Goal: Check status: Check status

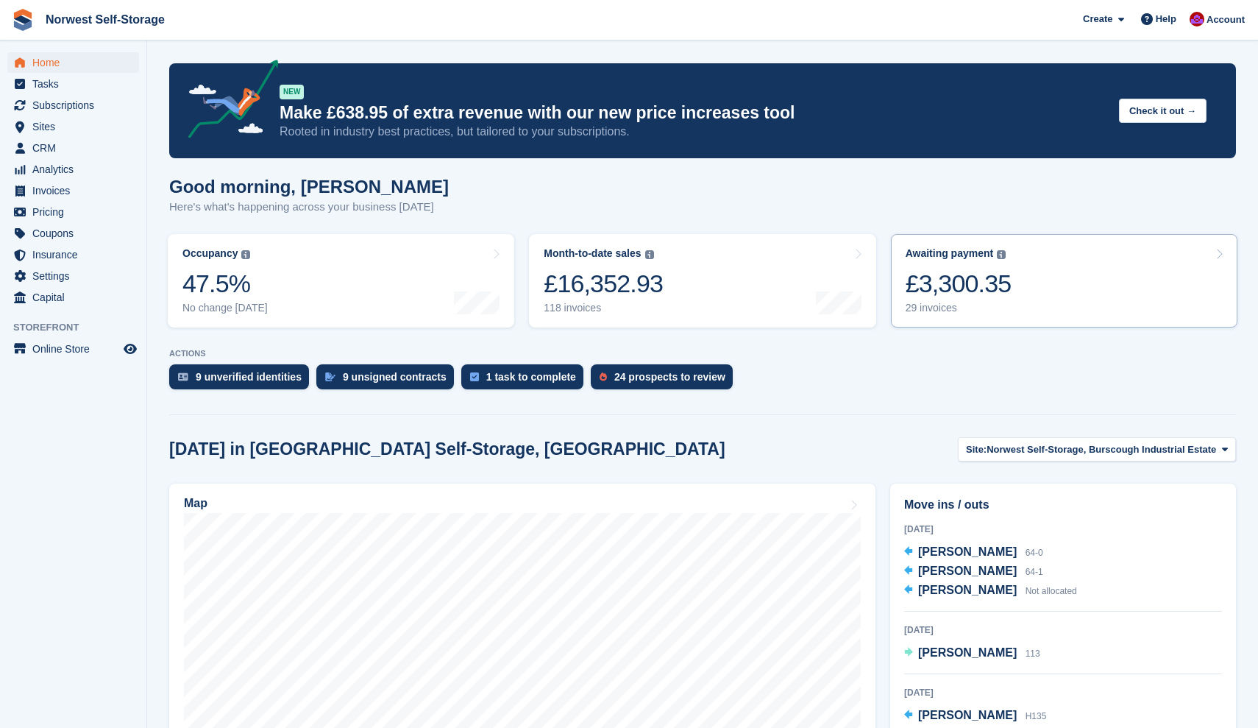
click at [1095, 264] on link "Awaiting payment The total outstanding balance on all open invoices. £3,300.35 …" at bounding box center [1064, 280] width 347 height 93
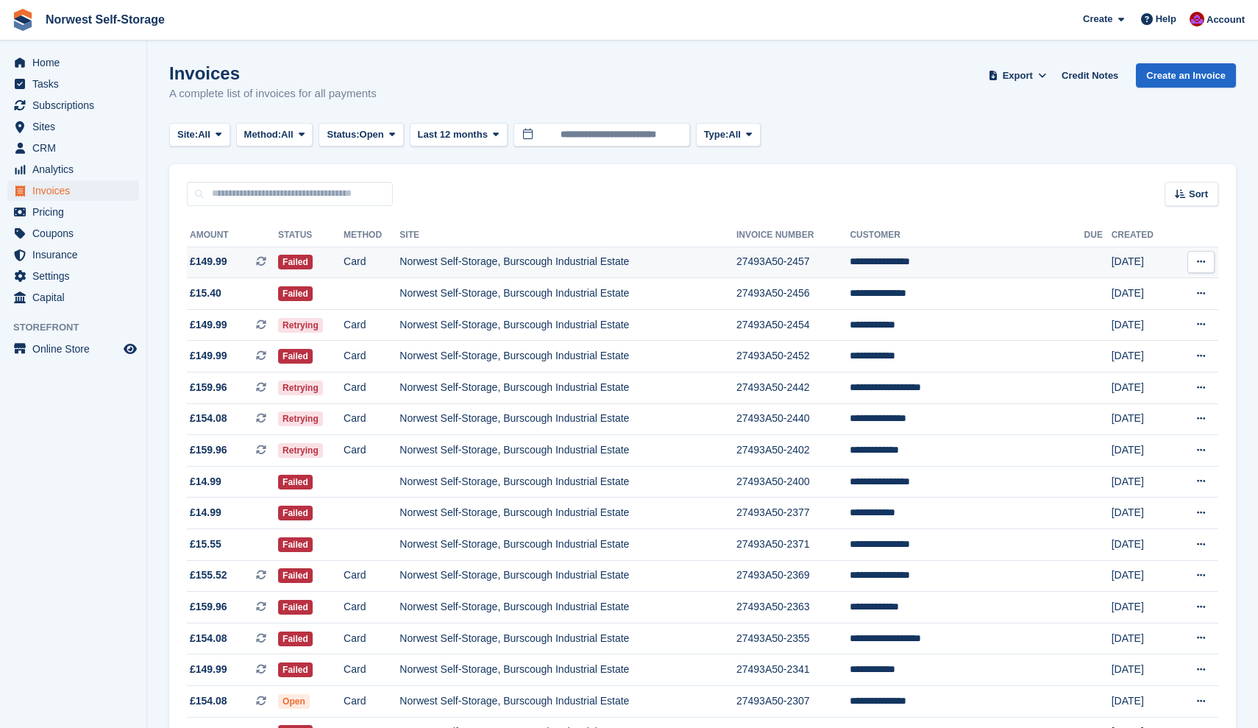
click at [252, 256] on span "£149.99 This is a recurring subscription invoice." at bounding box center [232, 261] width 91 height 15
click at [235, 292] on span "£15.40" at bounding box center [232, 292] width 91 height 15
click at [249, 329] on span "£149.99 This is a recurring subscription invoice." at bounding box center [232, 324] width 91 height 15
click at [246, 359] on span "£149.99 This is a recurring subscription invoice." at bounding box center [232, 355] width 91 height 15
click at [242, 390] on span "£159.96 This is a recurring subscription invoice." at bounding box center [232, 387] width 91 height 15
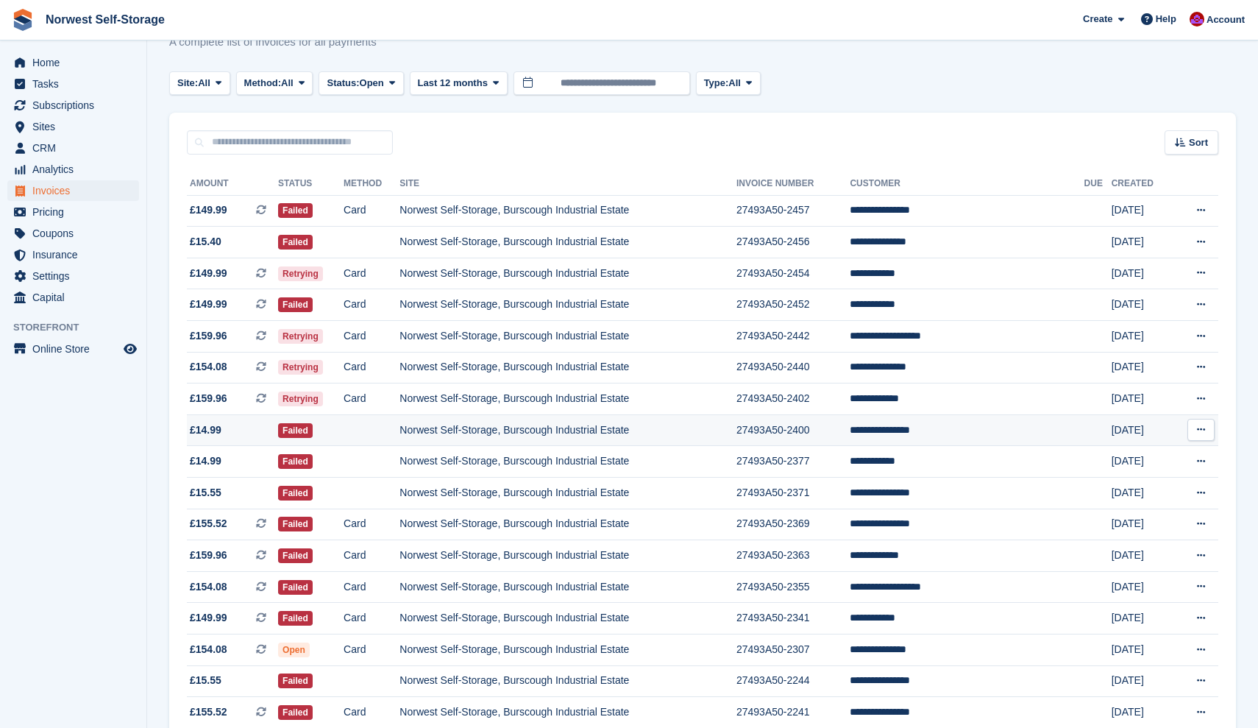
scroll to position [52, 0]
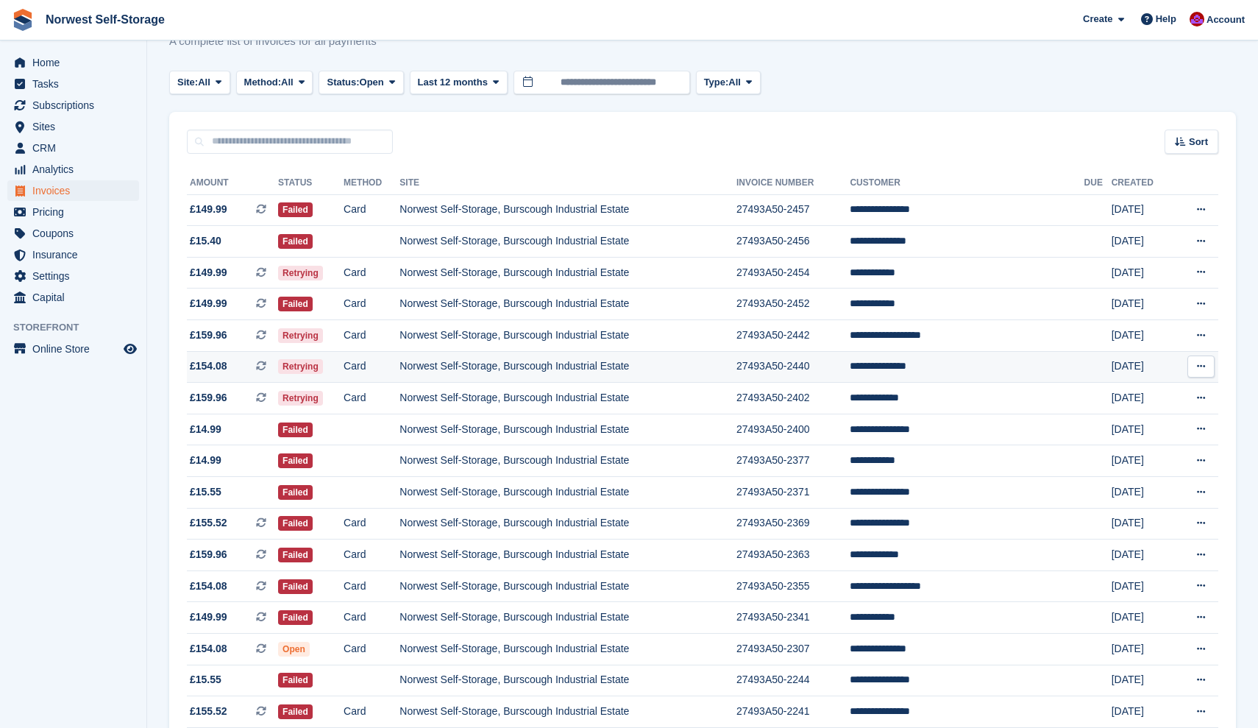
click at [249, 373] on span "£154.08 This is a recurring subscription invoice." at bounding box center [232, 365] width 91 height 15
click at [249, 401] on span "£159.96 This is a recurring subscription invoice. This is a recurring subscript…" at bounding box center [232, 397] width 91 height 15
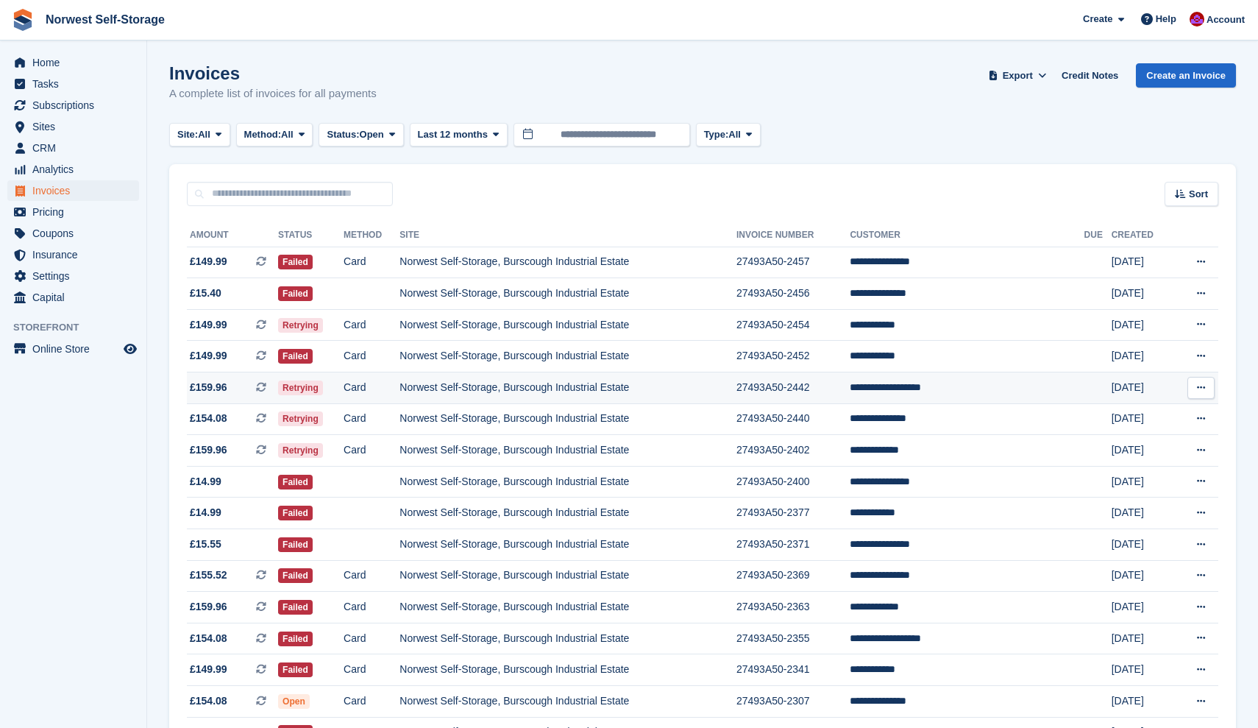
scroll to position [52, 0]
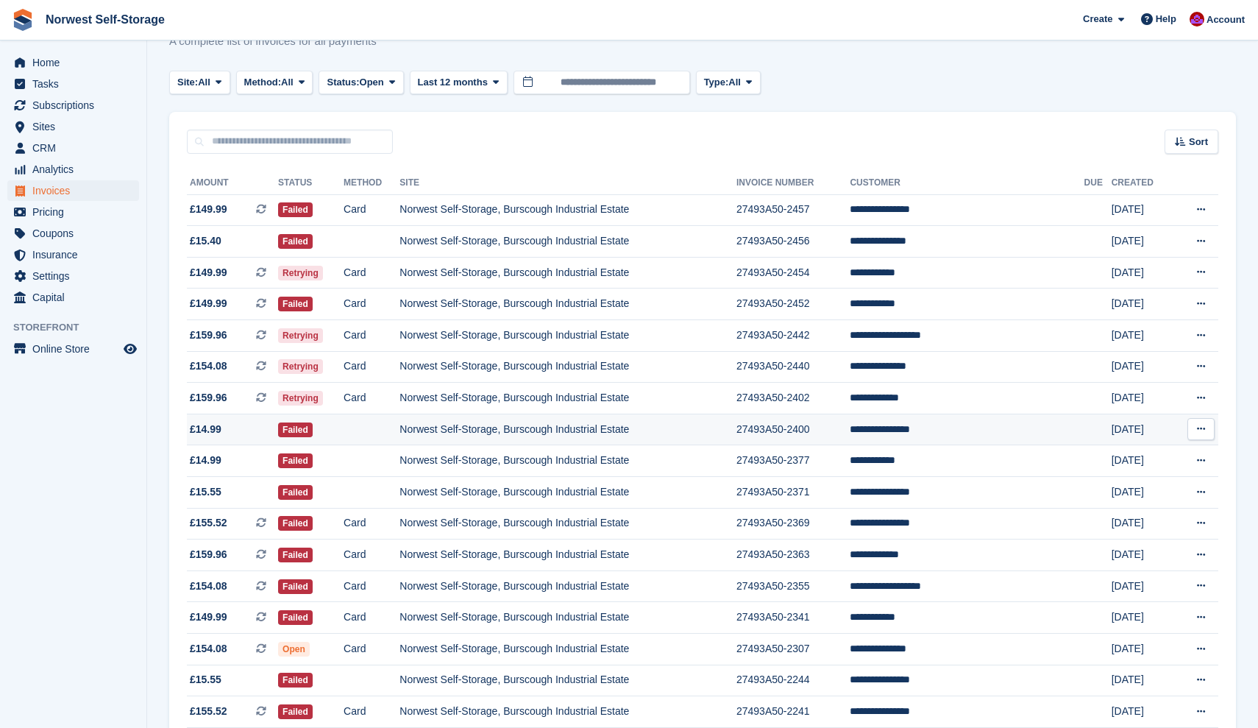
click at [228, 437] on span "£14.99" at bounding box center [232, 429] width 91 height 15
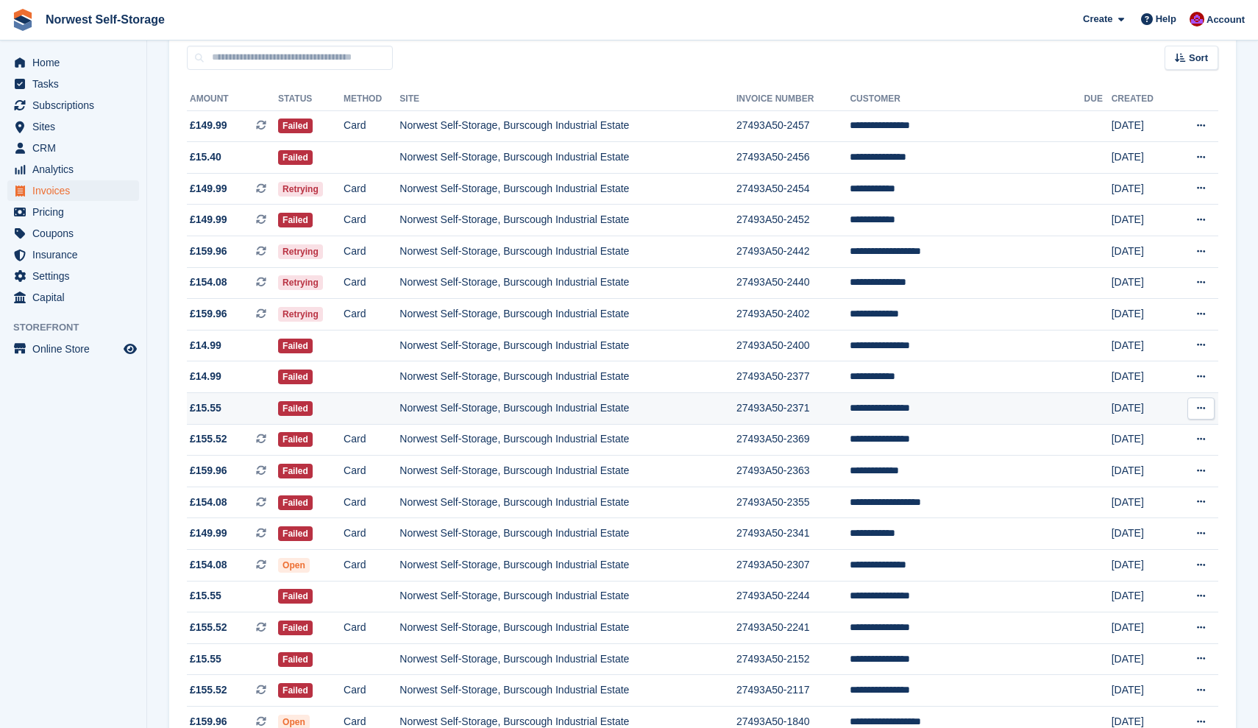
scroll to position [152, 0]
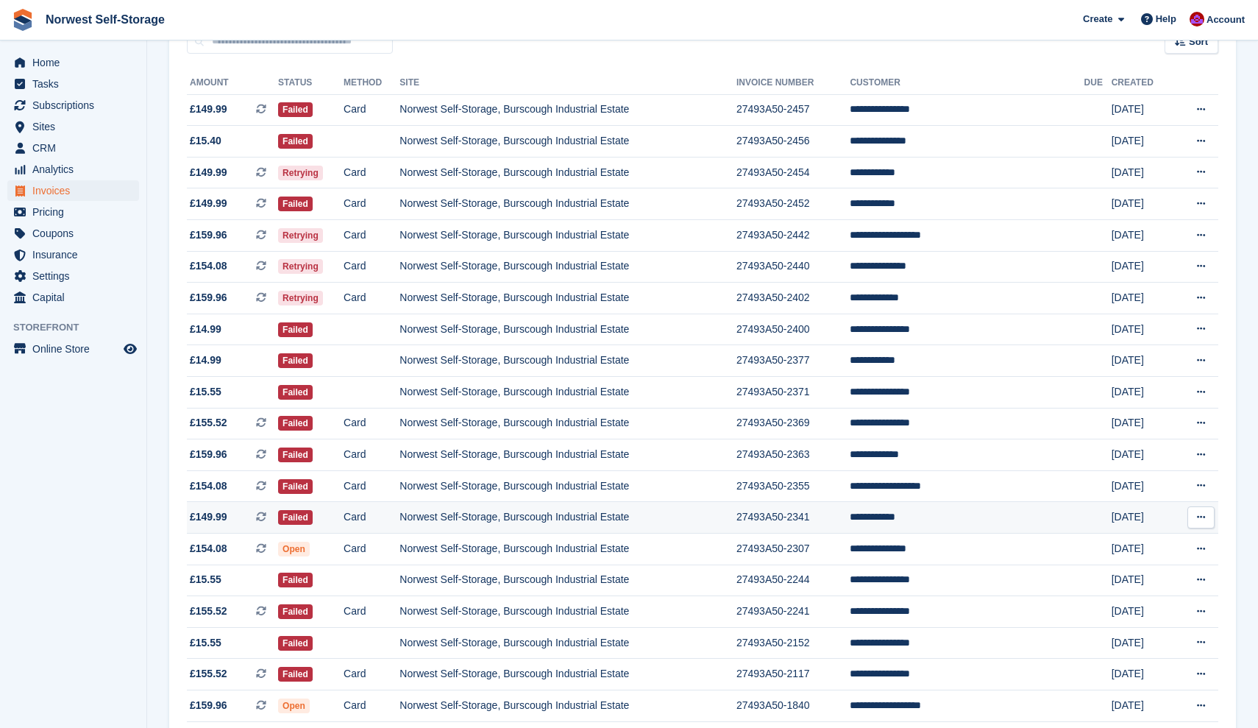
click at [243, 525] on span "£149.99 This is a recurring subscription invoice." at bounding box center [232, 516] width 91 height 15
